Goal: Task Accomplishment & Management: Manage account settings

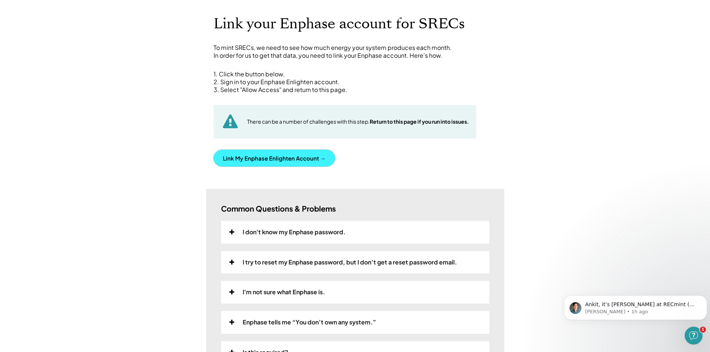
click at [251, 158] on button "Link My Enphase Enlighten Account →" at bounding box center [273, 158] width 121 height 17
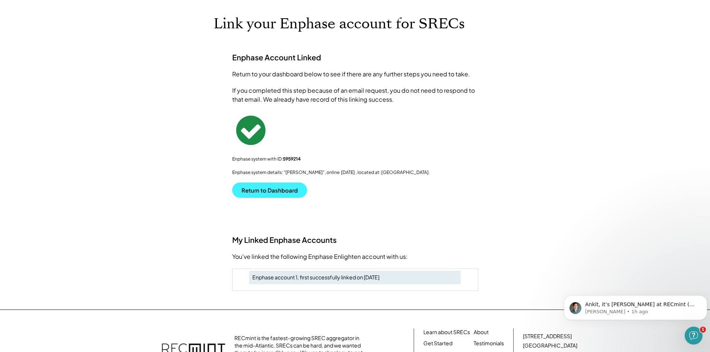
click at [287, 187] on button "Return to Dashboard" at bounding box center [269, 190] width 75 height 15
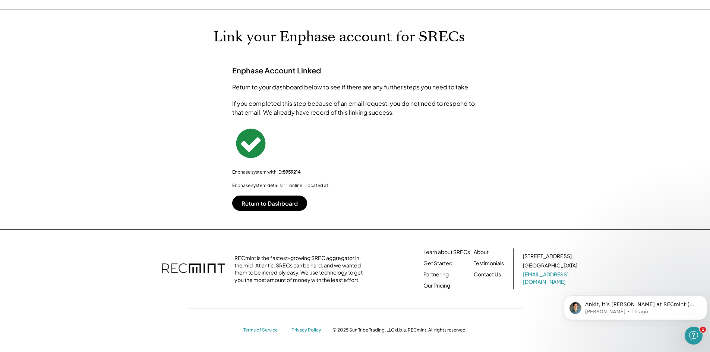
click at [306, 156] on div "Enphase Account Linked Return to your dashboard below to see if there are any f…" at bounding box center [355, 138] width 261 height 145
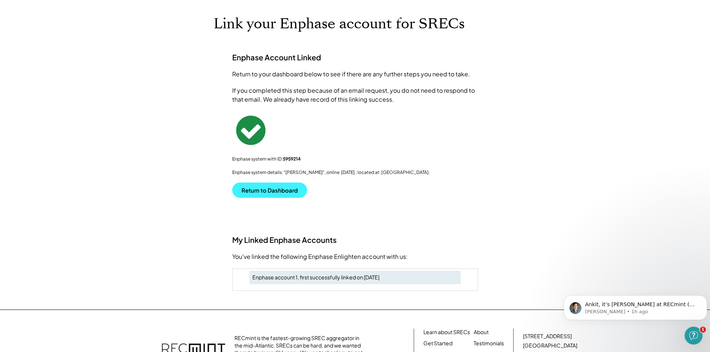
click at [268, 193] on button "Return to Dashboard" at bounding box center [269, 190] width 75 height 15
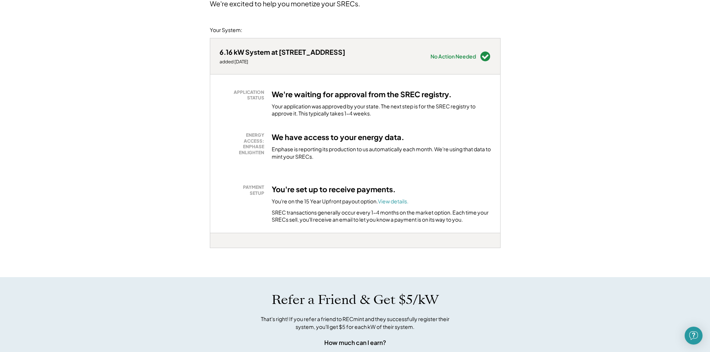
scroll to position [37, 0]
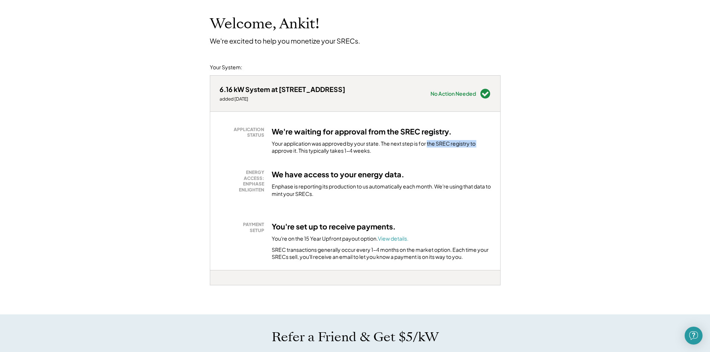
drag, startPoint x: 273, startPoint y: 147, endPoint x: 429, endPoint y: 145, distance: 156.1
click at [429, 145] on div "Your application was approved by your state. The next step is for the SREC regi…" at bounding box center [381, 147] width 219 height 15
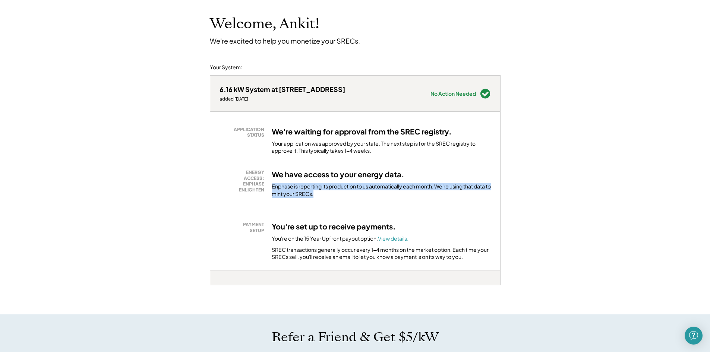
drag, startPoint x: 269, startPoint y: 183, endPoint x: 415, endPoint y: 206, distance: 148.2
click at [415, 206] on div "ENERGY ACCESS: ENPHASE ENLIGHTEN We have access to your energy data. Enphase is…" at bounding box center [354, 182] width 271 height 48
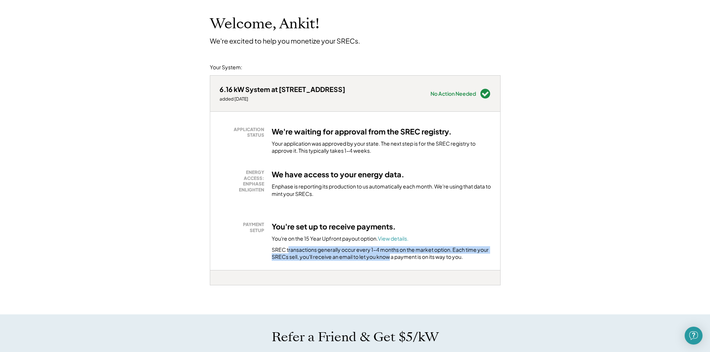
drag, startPoint x: 288, startPoint y: 245, endPoint x: 390, endPoint y: 254, distance: 102.1
click at [390, 254] on div "You're set up to receive payments. You're on the 15 Year Upfront payout option.…" at bounding box center [381, 241] width 219 height 39
click at [390, 254] on div "SREC transactions generally occur every 1-4 months on the market option. Each t…" at bounding box center [381, 253] width 219 height 15
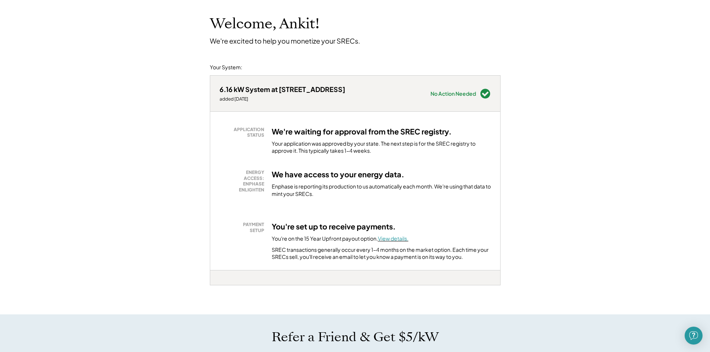
click at [400, 239] on font "View details." at bounding box center [393, 238] width 31 height 7
drag, startPoint x: 326, startPoint y: 257, endPoint x: 441, endPoint y: 256, distance: 114.7
click at [441, 256] on div "SREC transactions generally occur every 1-4 months on the market option. Each t…" at bounding box center [381, 253] width 219 height 15
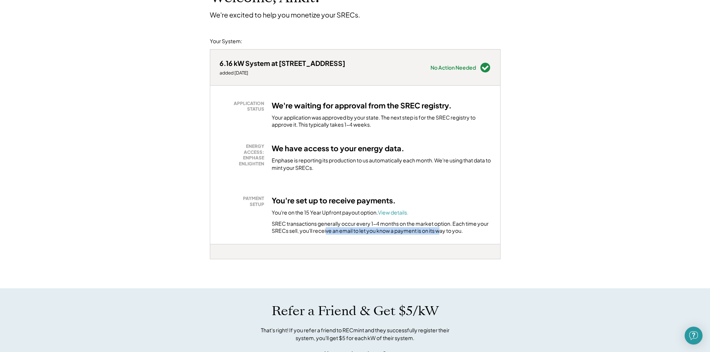
scroll to position [75, 0]
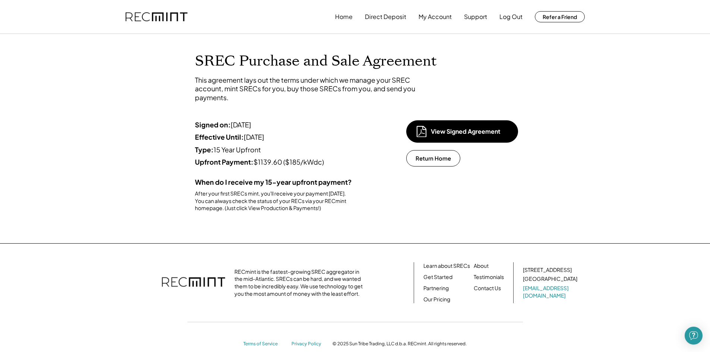
drag, startPoint x: 253, startPoint y: 162, endPoint x: 329, endPoint y: 156, distance: 76.6
click at [329, 156] on div "Signed on: 9/30/25 Effective Until: Dec 31, 2039 Type: 15 Year Upfront Upfront …" at bounding box center [301, 172] width 212 height 104
click at [442, 131] on div "View Signed Agreement" at bounding box center [468, 131] width 75 height 8
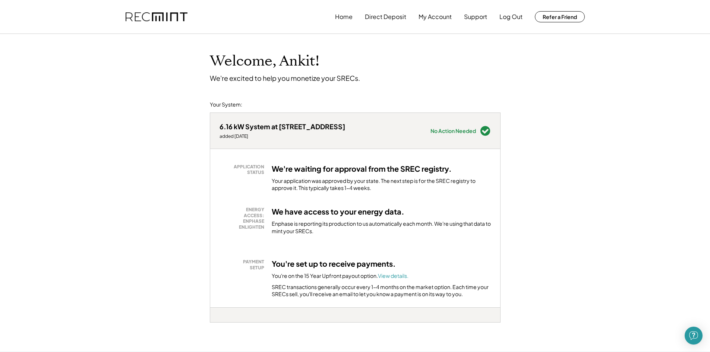
drag, startPoint x: 433, startPoint y: 26, endPoint x: 433, endPoint y: 21, distance: 4.5
click at [433, 25] on div "Home Direct Deposit My Account Support Log Out Refer a Friend" at bounding box center [355, 17] width 477 height 34
click at [433, 19] on button "My Account" at bounding box center [434, 16] width 33 height 15
